Goal: Check status: Check status

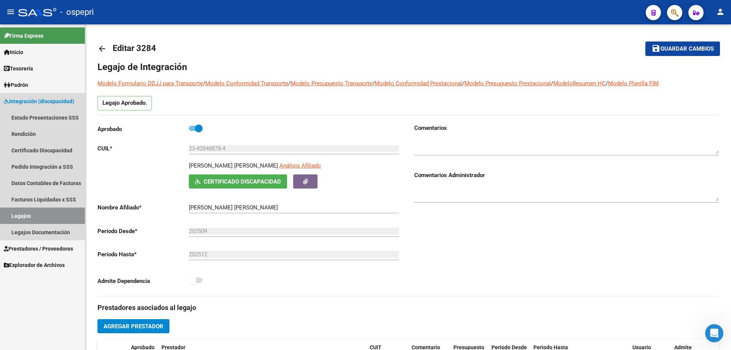
click at [25, 213] on link "Legajos" at bounding box center [42, 216] width 85 height 16
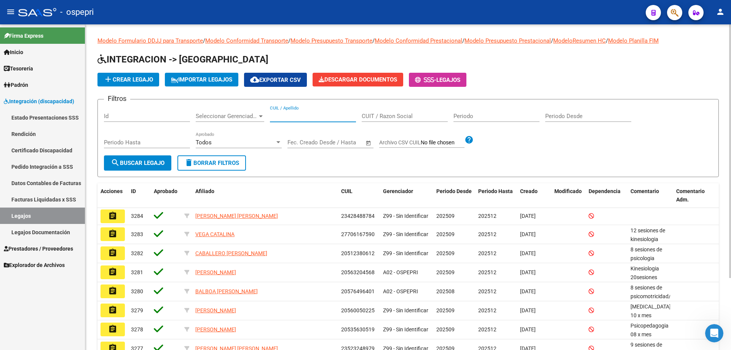
click at [277, 115] on input "CUIL / Apellido" at bounding box center [313, 116] width 86 height 7
paste input "51129075"
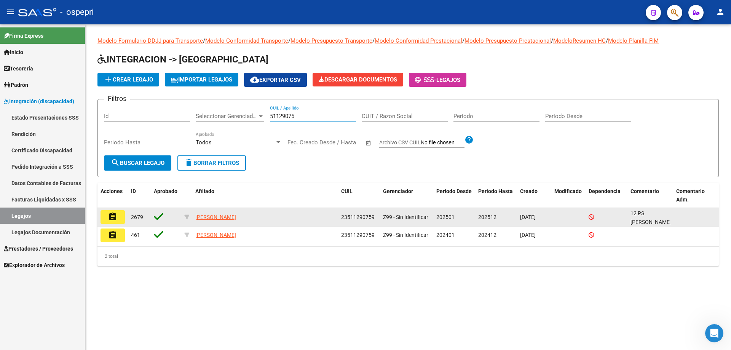
type input "51129075"
click at [121, 221] on button "assignment" at bounding box center [113, 217] width 24 height 14
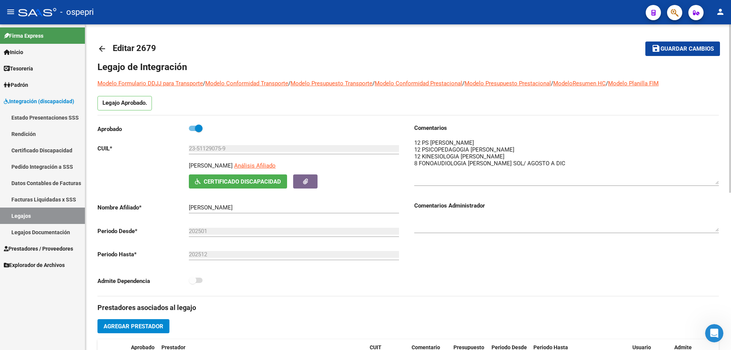
drag, startPoint x: 715, startPoint y: 149, endPoint x: 721, endPoint y: 179, distance: 31.0
click at [721, 179] on div "arrow_back Editar 2679 save Guardar cambios Legajo de Integración Modelo Formul…" at bounding box center [408, 339] width 646 height 630
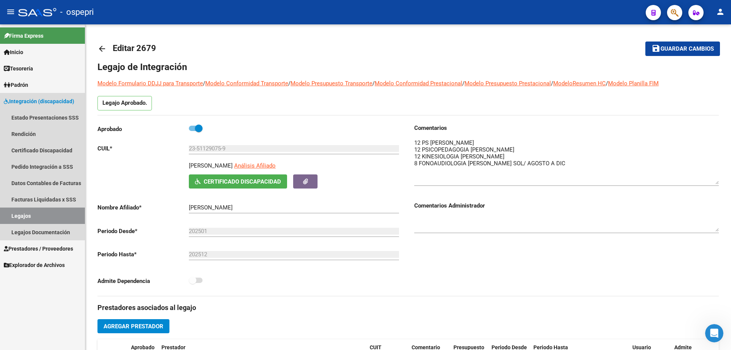
click at [22, 214] on link "Legajos" at bounding box center [42, 216] width 85 height 16
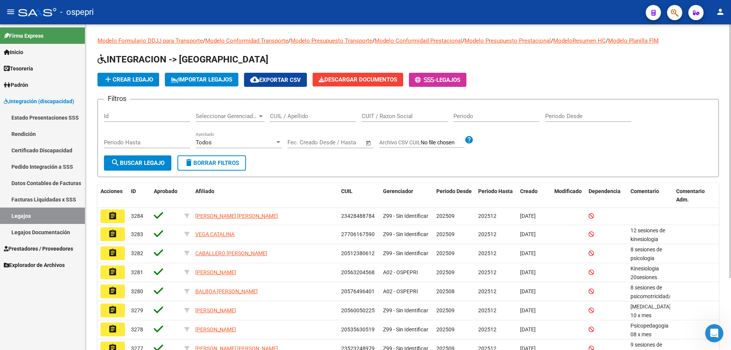
click at [294, 116] on input "CUIL / Apellido" at bounding box center [313, 116] width 86 height 7
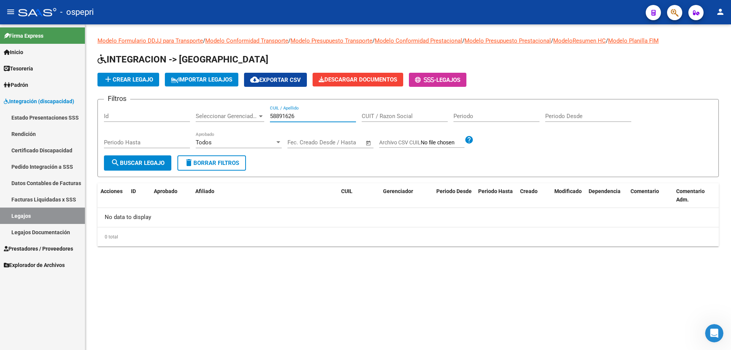
type input "58891626"
